Goal: Contribute content: Contribute content

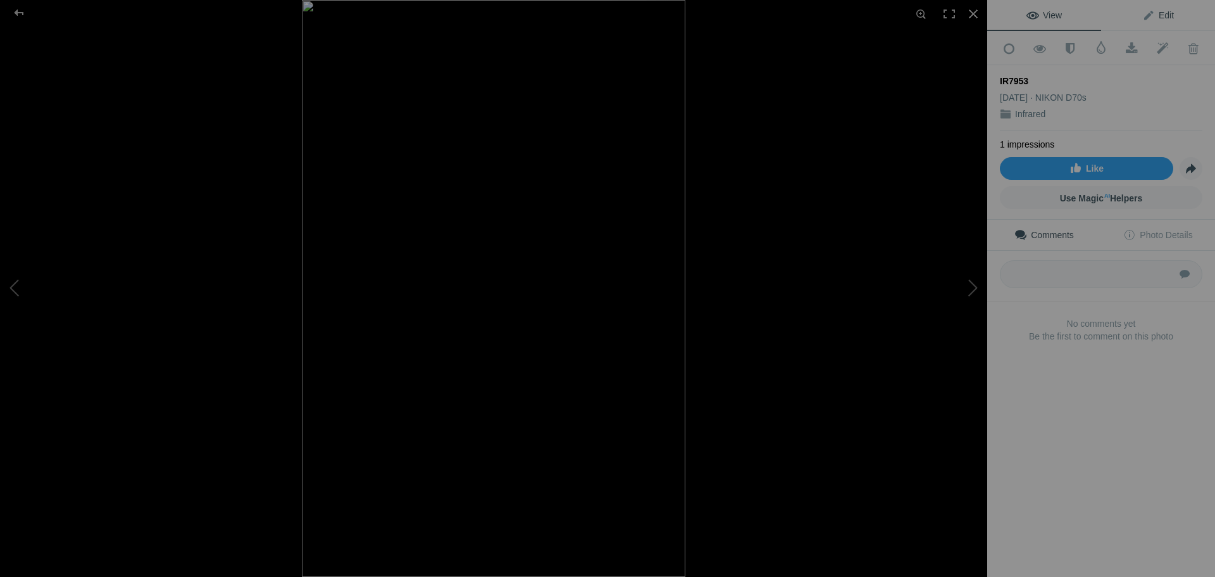
click at [1158, 16] on span "Edit" at bounding box center [1158, 15] width 32 height 10
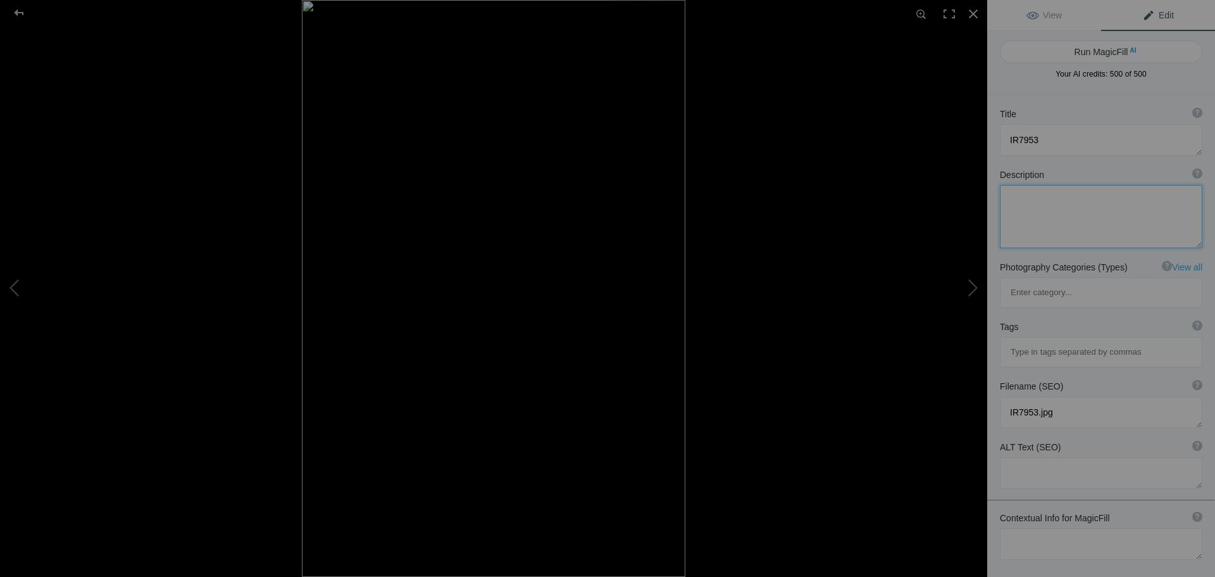
click at [1041, 204] on textarea at bounding box center [1101, 216] width 203 height 63
type textarea "[GEOGRAPHIC_DATA], Fall 2025, Infrared black and white"
click at [1116, 53] on button "Run MagicFill AI" at bounding box center [1101, 52] width 203 height 23
type textarea "[GEOGRAPHIC_DATA] in Infrared Black and White"
type textarea "This striking infrared black and white photograph captures the serene beauty of…"
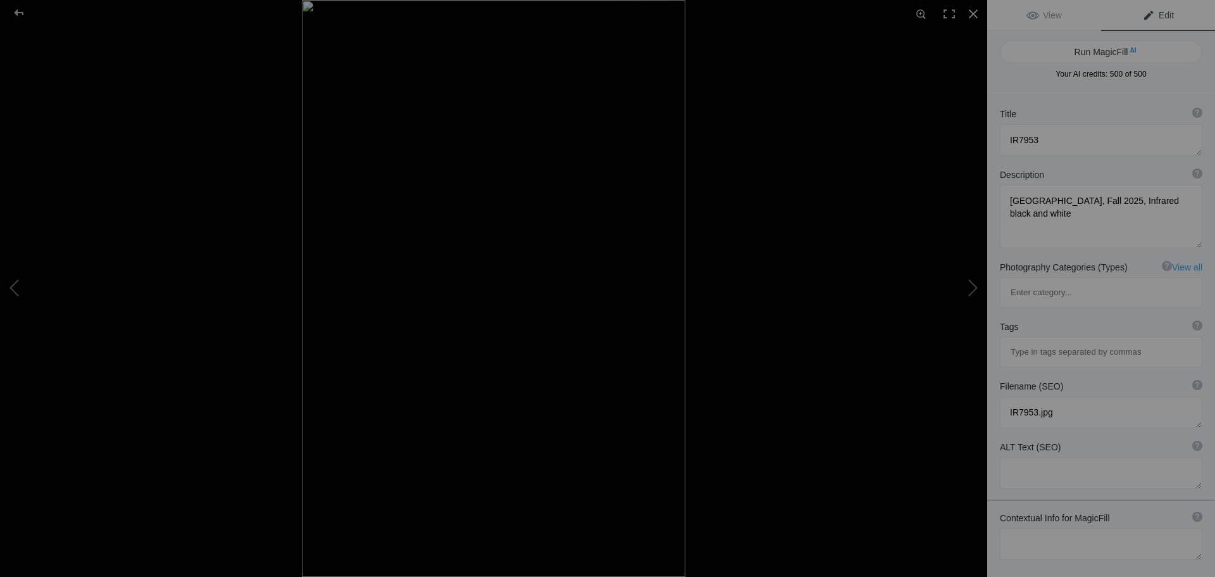
type textarea "stoney-brook-state-park-infrared-black-white.jpg"
type textarea "Infrared black and white view of [GEOGRAPHIC_DATA] with a reflective stream and…"
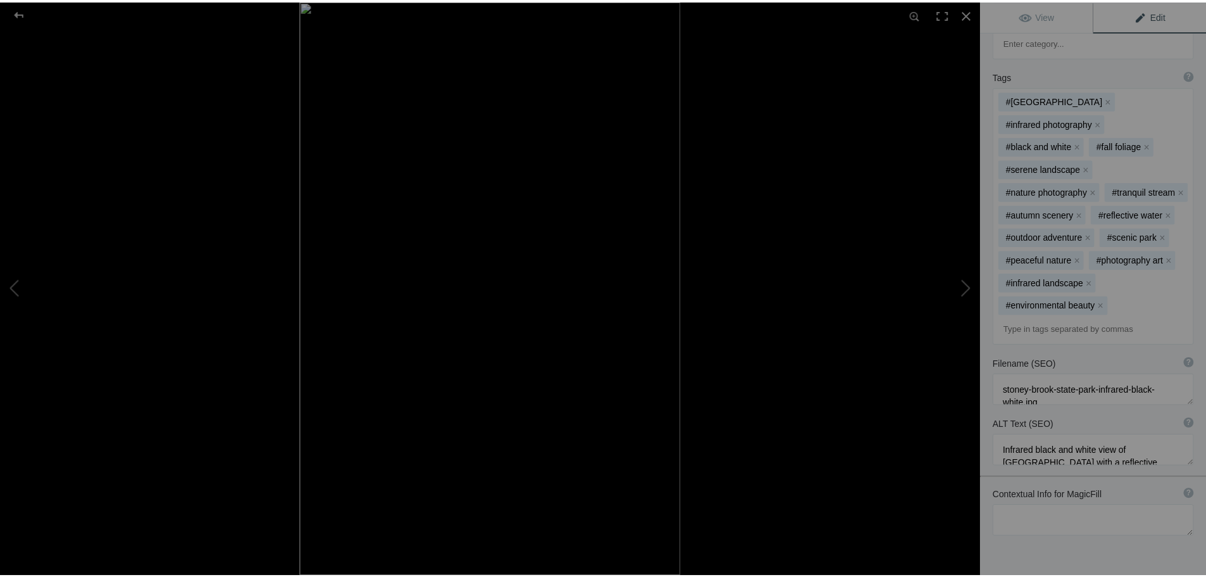
scroll to position [339, 0]
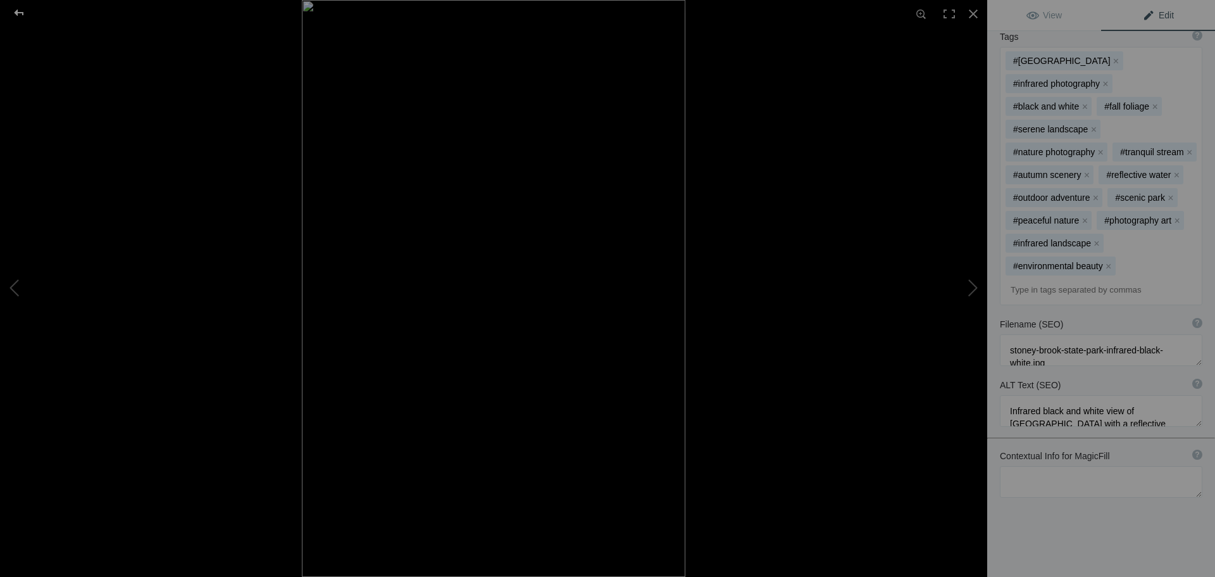
click at [18, 11] on div at bounding box center [19, 12] width 46 height 25
